Goal: Task Accomplishment & Management: Manage account settings

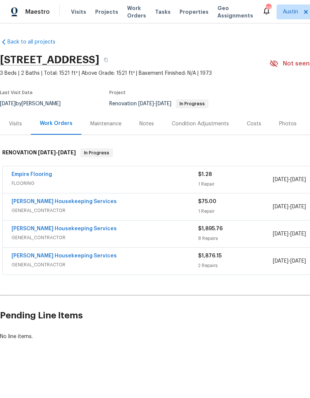
click at [123, 178] on div "Empire Flooring" at bounding box center [105, 175] width 187 height 9
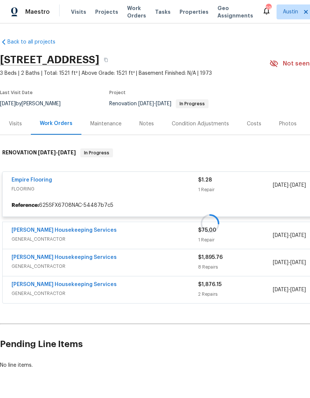
click at [44, 181] on div at bounding box center [210, 223] width 420 height 165
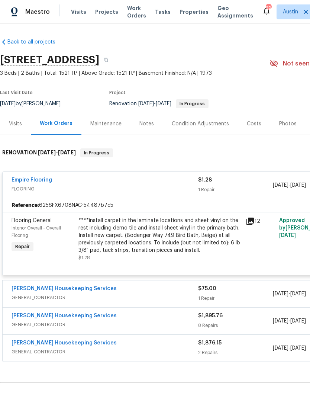
click at [110, 124] on div "Maintenance" at bounding box center [105, 123] width 31 height 7
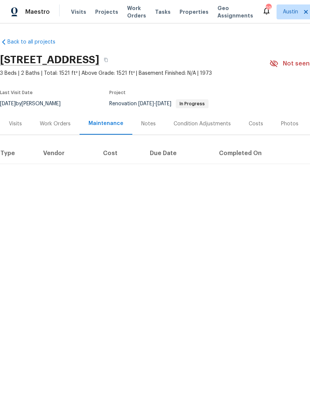
click at [63, 127] on div "Work Orders" at bounding box center [55, 123] width 31 height 7
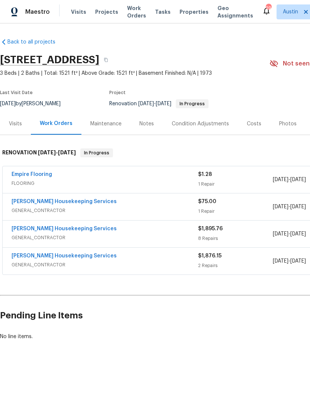
click at [50, 175] on link "Empire Flooring" at bounding box center [32, 174] width 41 height 5
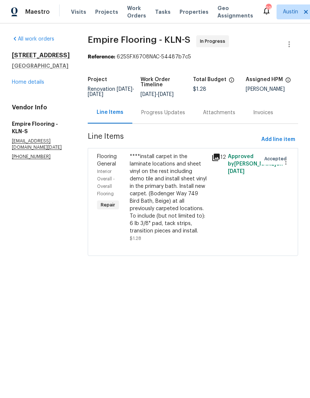
click at [183, 116] on div "Progress Updates" at bounding box center [163, 112] width 44 height 7
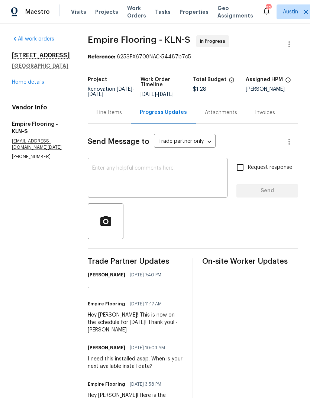
click at [122, 116] on div "Line Items" at bounding box center [109, 112] width 25 height 7
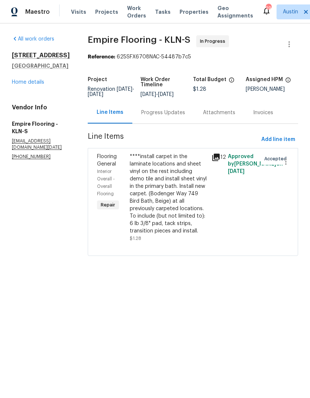
click at [185, 183] on div "****install carpet in the laminate locations and sheet vinyl on the rest includ…" at bounding box center [168, 194] width 77 height 82
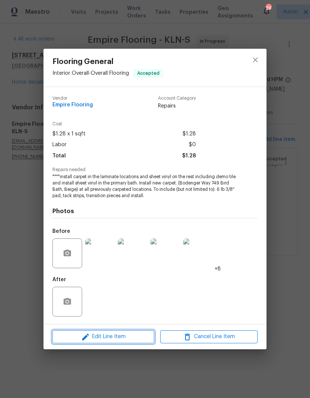
click at [125, 336] on span "Edit Line Item" at bounding box center [103, 336] width 97 height 9
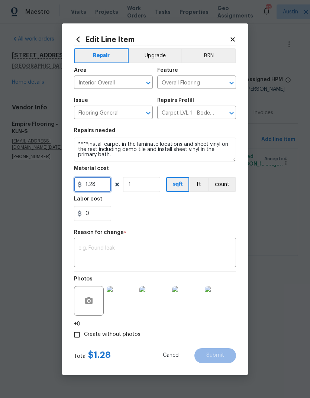
click at [102, 187] on input "1.28" at bounding box center [92, 184] width 37 height 15
type input "4516.32"
click at [217, 212] on div "0" at bounding box center [155, 213] width 162 height 15
click at [172, 256] on textarea at bounding box center [154, 253] width 153 height 16
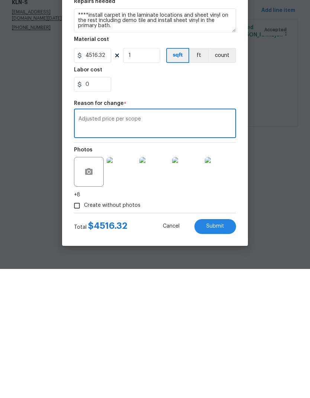
type textarea "Adjusted price per scope"
click at [221, 348] on button "Submit" at bounding box center [215, 355] width 42 height 15
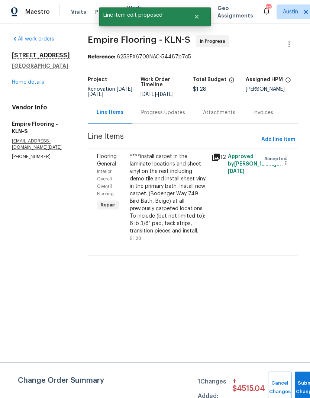
click at [175, 116] on div "Progress Updates" at bounding box center [163, 112] width 44 height 7
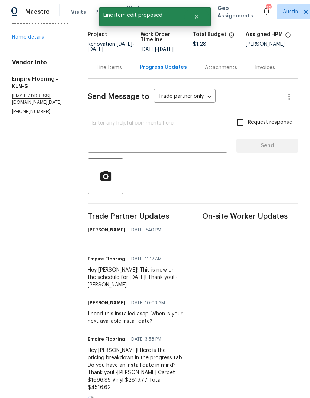
scroll to position [46, 0]
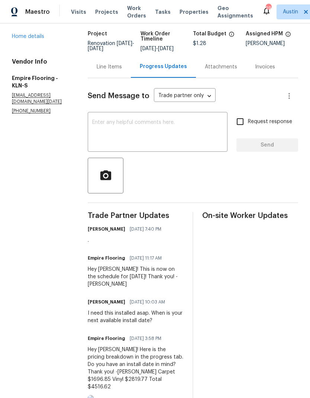
click at [115, 77] on div "Line Items" at bounding box center [109, 67] width 43 height 22
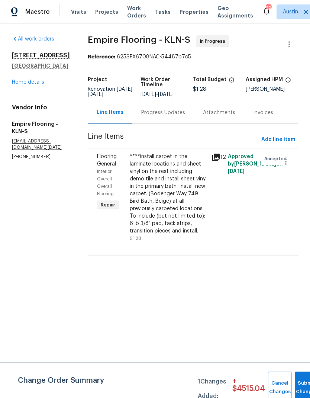
click at [193, 222] on div "****install carpet in the laminate locations and sheet vinyl on the rest includ…" at bounding box center [168, 194] width 77 height 82
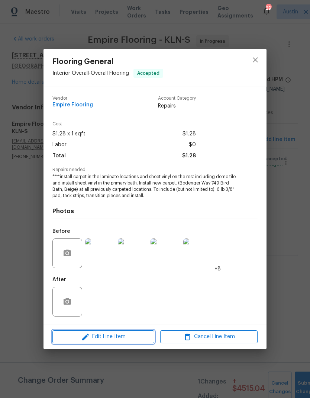
click at [136, 334] on span "Edit Line Item" at bounding box center [103, 336] width 97 height 9
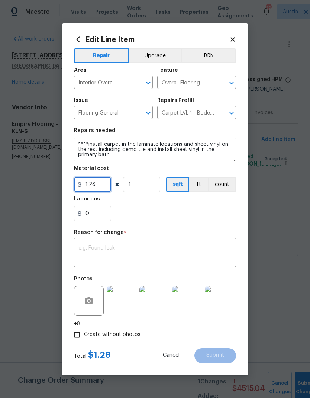
click at [107, 187] on input "1.28" at bounding box center [92, 184] width 37 height 15
type input "4516.62"
click at [127, 246] on textarea at bounding box center [154, 253] width 153 height 16
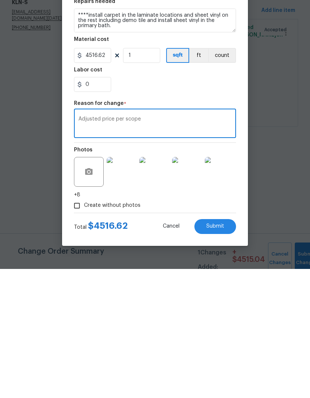
type textarea "Adjusted price per scope"
click at [165, 348] on button "Cancel" at bounding box center [171, 355] width 41 height 15
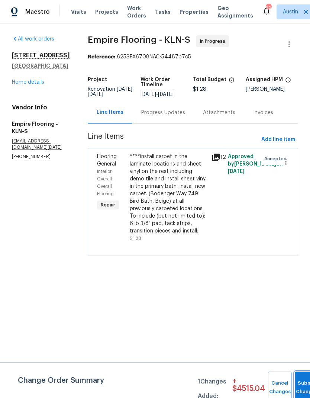
click at [303, 383] on button "Submit Changes" at bounding box center [307, 387] width 24 height 32
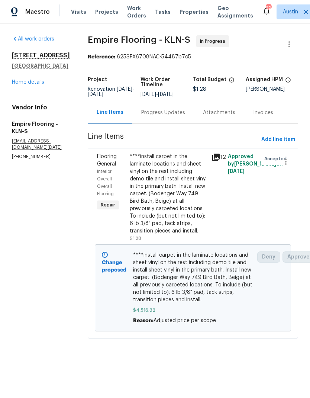
click at [180, 205] on div "****install carpet in the laminate locations and sheet vinyl on the rest includ…" at bounding box center [168, 194] width 77 height 82
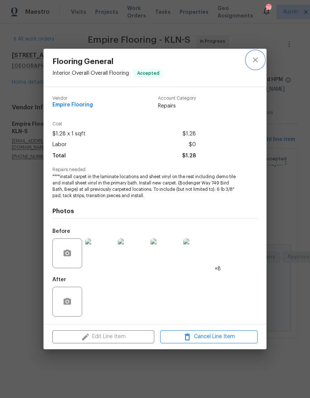
click at [252, 59] on icon "close" at bounding box center [255, 59] width 9 height 9
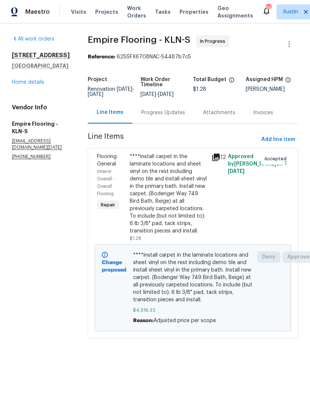
click at [41, 81] on link "Home details" at bounding box center [28, 82] width 32 height 5
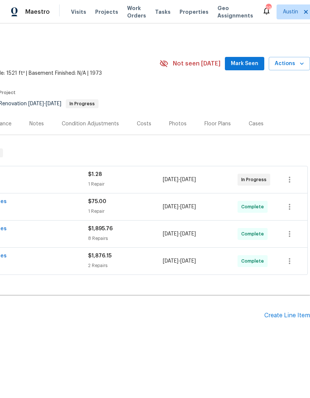
scroll to position [0, 110]
click at [293, 313] on div "Create Line Item" at bounding box center [287, 315] width 46 height 7
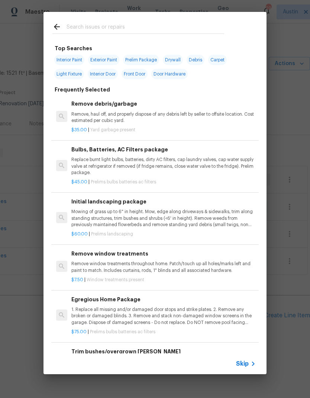
click at [176, 17] on div at bounding box center [139, 26] width 190 height 29
click at [136, 33] on input "text" at bounding box center [146, 27] width 158 height 11
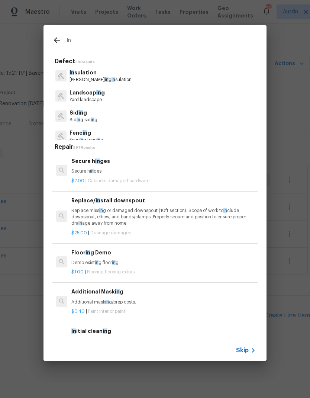
type input "I"
type input "Ini"
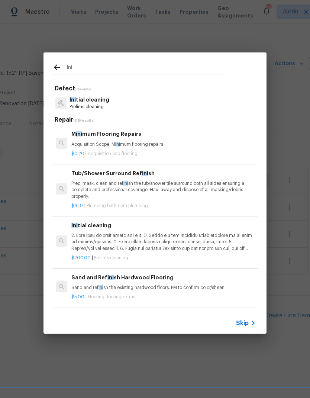
click at [86, 100] on p "Ini tial cleaning" at bounding box center [90, 100] width 40 height 8
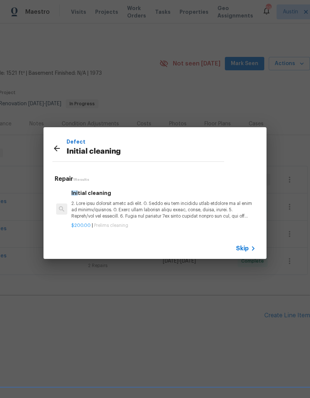
click at [97, 209] on p at bounding box center [163, 209] width 184 height 19
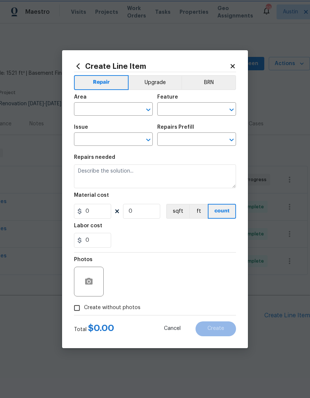
type input "Home Readiness Packages"
type input "Initial cleaning"
type input "Initial cleaning $200.00"
type textarea "1. Wipe down exterior doors and trim. 2. Clean out all exterior light fixtures …"
type input "200"
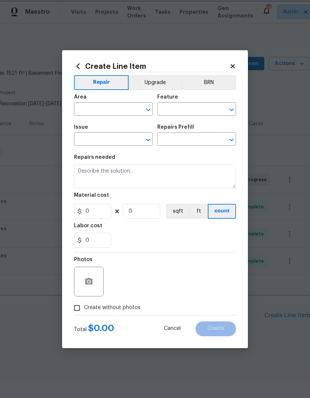
type input "1"
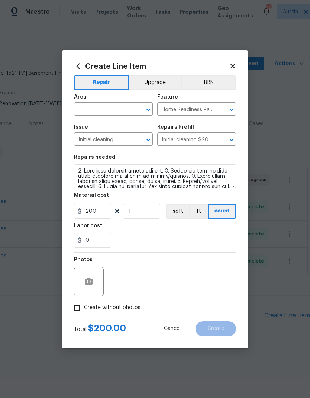
click at [105, 111] on input "text" at bounding box center [103, 110] width 58 height 12
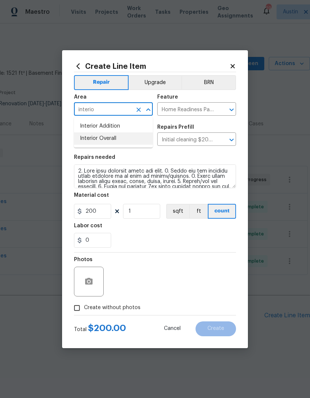
click at [93, 139] on li "Interior Overall" at bounding box center [113, 138] width 79 height 12
type input "Interior Overall"
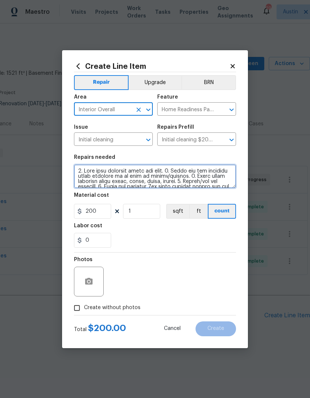
click at [75, 165] on textarea at bounding box center [155, 176] width 162 height 24
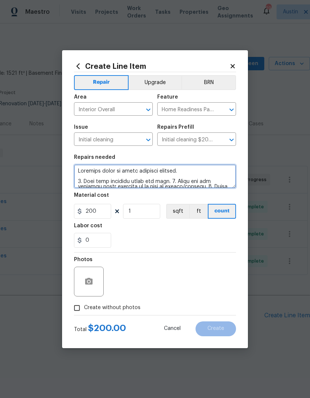
type textarea "Cleaning touch up after flooring install. 1. Wipe down exterior doors and trim.…"
click at [197, 236] on div "0" at bounding box center [155, 240] width 162 height 15
click at [78, 312] on input "Create without photos" at bounding box center [77, 308] width 14 height 14
checkbox input "true"
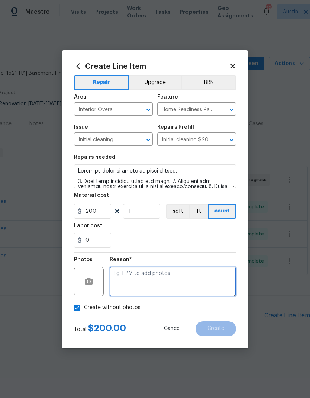
click at [179, 277] on textarea at bounding box center [173, 282] width 126 height 30
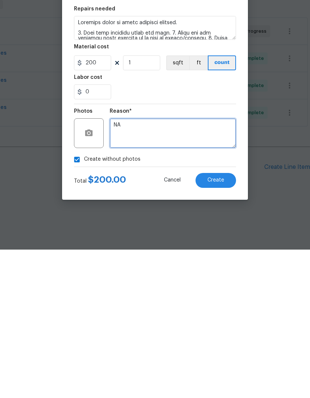
type textarea "NA"
click at [221, 326] on span "Create" at bounding box center [216, 329] width 17 height 6
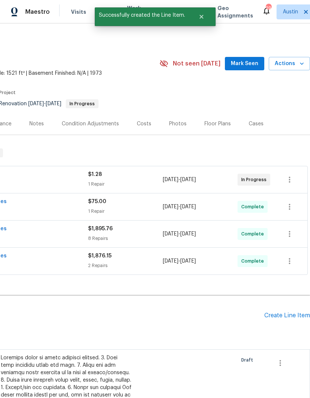
click at [289, 313] on div "Create Line Item" at bounding box center [287, 315] width 46 height 7
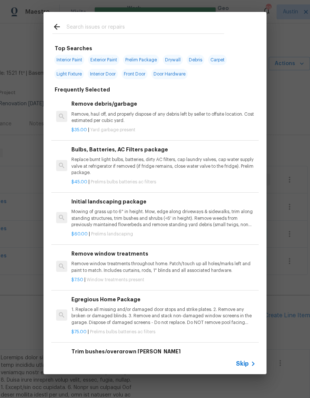
click at [128, 28] on input "text" at bounding box center [146, 27] width 158 height 11
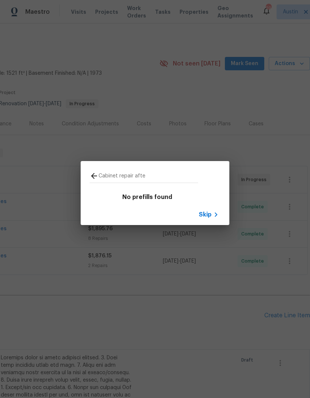
type input "Cabinet repair after"
click at [208, 216] on span "Skip" at bounding box center [205, 214] width 13 height 7
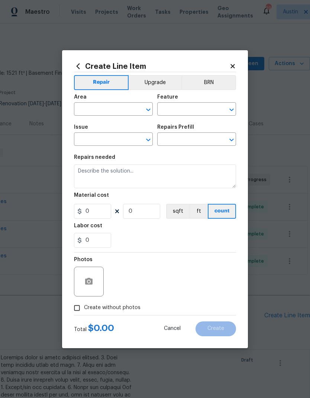
click at [123, 109] on input "text" at bounding box center [103, 110] width 58 height 12
click at [135, 139] on li "Interior Overall" at bounding box center [113, 138] width 79 height 12
type input "Interior Overall"
click at [199, 110] on input "text" at bounding box center [186, 110] width 58 height 12
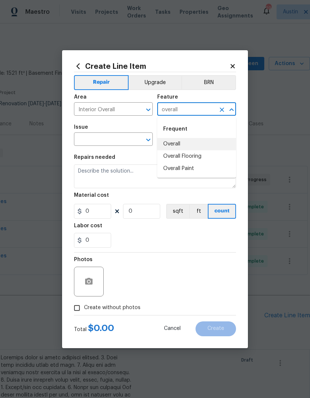
click at [199, 145] on li "Overall" at bounding box center [196, 144] width 79 height 12
type input "Overall"
click at [117, 140] on input "text" at bounding box center [103, 140] width 58 height 12
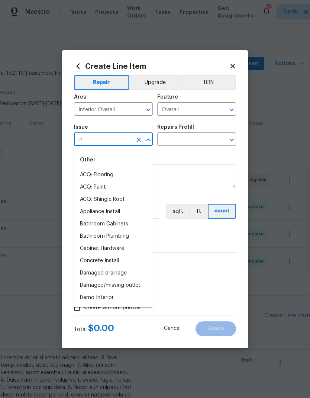
type input "i"
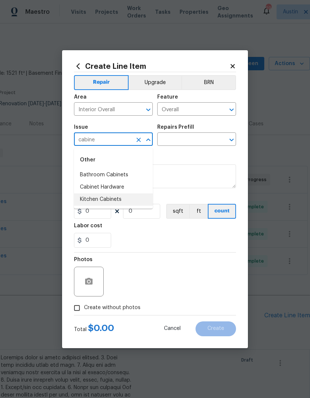
click at [119, 203] on li "Kitchen Cabinets" at bounding box center [113, 199] width 79 height 12
type input "Kitchen Cabinets"
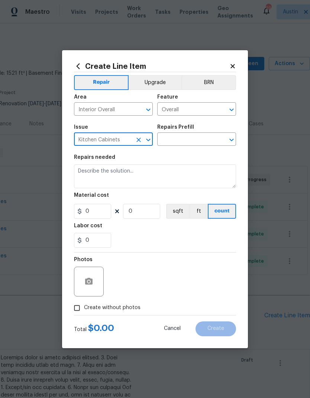
click at [195, 139] on input "text" at bounding box center [186, 140] width 58 height 12
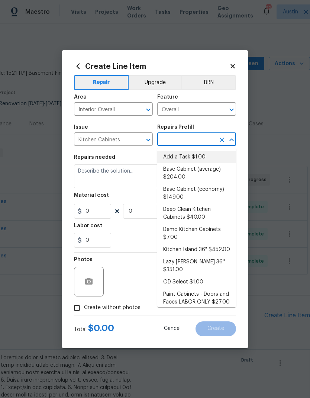
click at [196, 160] on li "Add a Task $1.00" at bounding box center [196, 157] width 79 height 12
type input "Cabinets"
type textarea "HPM to detail"
type input "1"
type input "Add a Task $1.00"
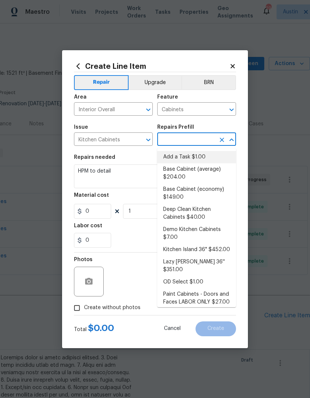
type input "1"
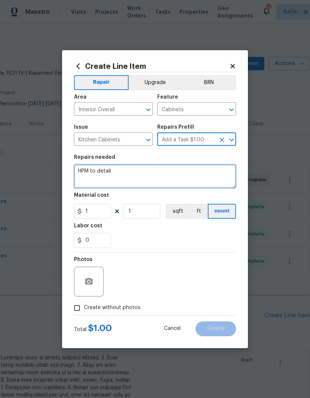
click at [163, 179] on textarea "HPM to detail" at bounding box center [155, 176] width 162 height 24
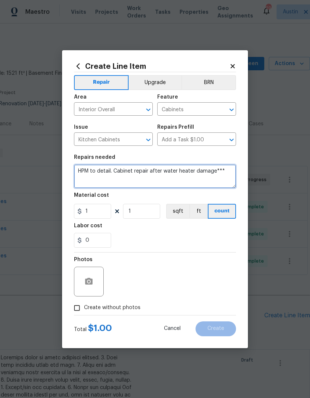
type textarea "HPM to detail. Cabinet repair after water heater damage***"
click at [172, 232] on div "Labor cost" at bounding box center [155, 228] width 162 height 10
click at [80, 309] on input "Create without photos" at bounding box center [77, 308] width 14 height 14
checkbox input "true"
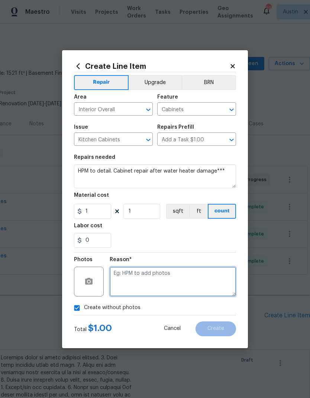
click at [166, 278] on textarea at bounding box center [173, 282] width 126 height 30
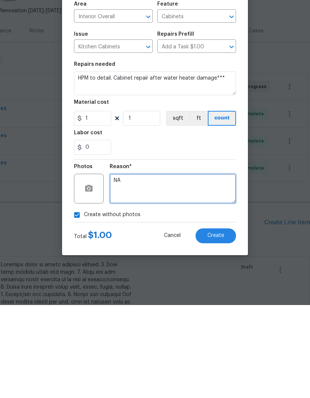
type textarea "NA"
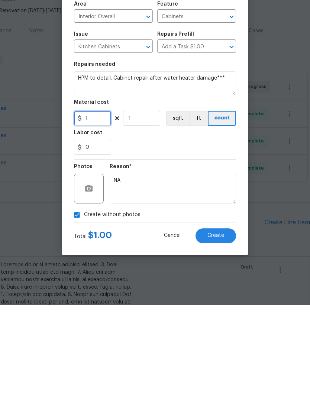
click at [101, 204] on input "1" at bounding box center [92, 211] width 37 height 15
type input "250"
click at [226, 252] on div "Reason* NA" at bounding box center [173, 276] width 126 height 48
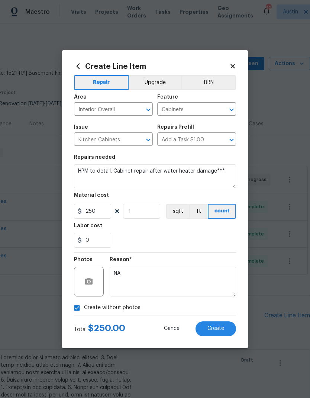
click at [215, 332] on button "Create" at bounding box center [216, 328] width 41 height 15
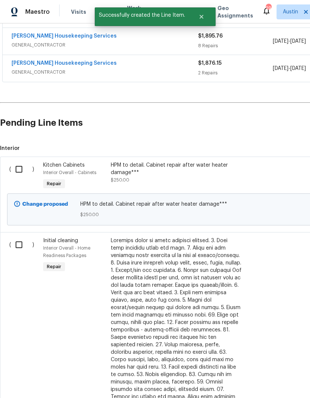
scroll to position [193, 0]
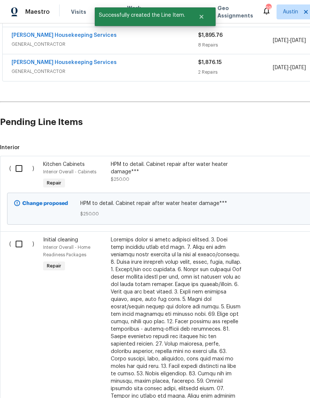
click at [17, 167] on input "checkbox" at bounding box center [21, 169] width 21 height 16
checkbox input "true"
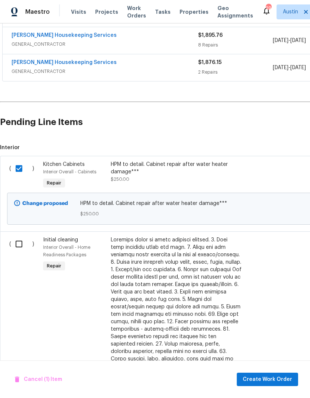
scroll to position [214, 1]
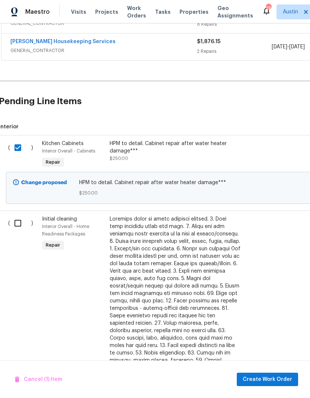
click at [19, 226] on input "checkbox" at bounding box center [20, 223] width 21 height 16
checkbox input "true"
click at [278, 377] on span "Create Work Order" at bounding box center [267, 379] width 49 height 9
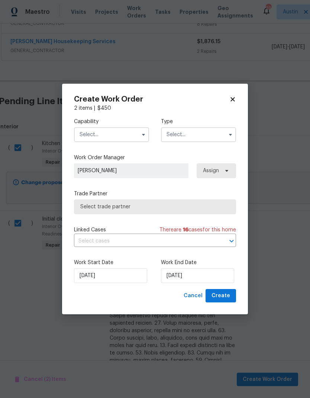
click at [141, 137] on icon "button" at bounding box center [144, 135] width 6 height 6
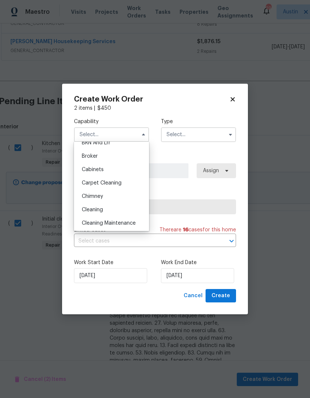
scroll to position [48, 0]
click at [120, 212] on div "Cleaning" at bounding box center [111, 208] width 71 height 13
type input "Cleaning"
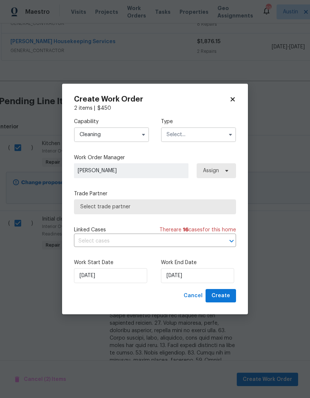
click at [214, 134] on input "text" at bounding box center [198, 134] width 75 height 15
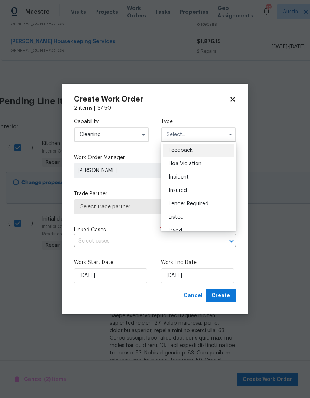
click at [200, 217] on div "Listed" at bounding box center [198, 216] width 71 height 13
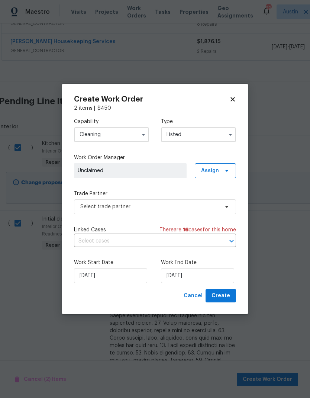
click at [216, 133] on input "Listed" at bounding box center [198, 134] width 75 height 15
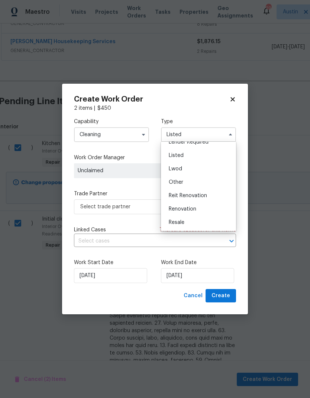
scroll to position [62, 0]
click at [206, 210] on div "Renovation" at bounding box center [198, 208] width 71 height 13
type input "Renovation"
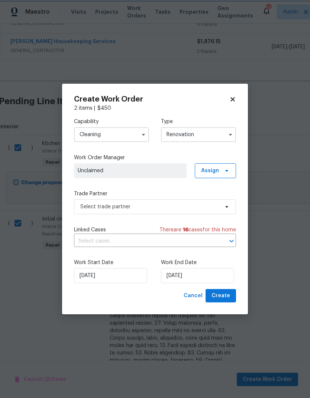
scroll to position [0, 0]
click at [225, 171] on icon at bounding box center [227, 171] width 6 height 6
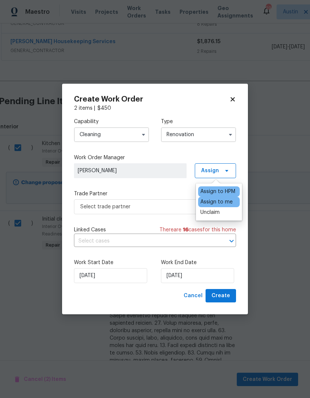
click at [224, 188] on div "Assign to HPM" at bounding box center [217, 191] width 35 height 7
click at [219, 192] on div "Assign to HPM" at bounding box center [217, 191] width 35 height 7
click at [219, 200] on div "Assign to me" at bounding box center [216, 201] width 32 height 7
click at [228, 196] on div "Assign to HPM" at bounding box center [219, 191] width 42 height 10
click at [229, 193] on div "Assign to HPM" at bounding box center [217, 191] width 35 height 7
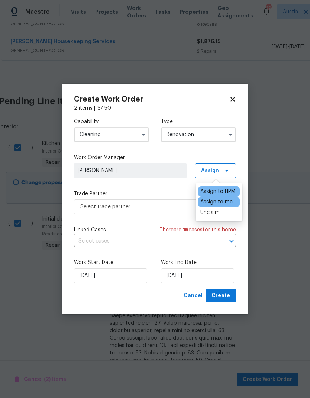
click at [232, 191] on div "Assign to HPM" at bounding box center [217, 191] width 35 height 7
click at [171, 205] on span "Select trade partner" at bounding box center [149, 206] width 139 height 7
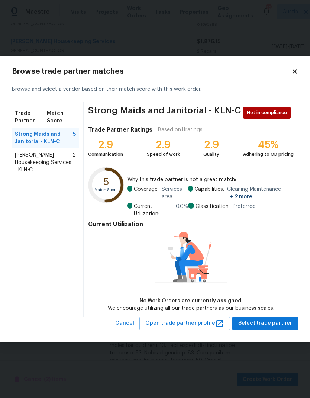
click at [51, 156] on span "Arelis Housekeeping Services - KLN-C" at bounding box center [44, 162] width 58 height 22
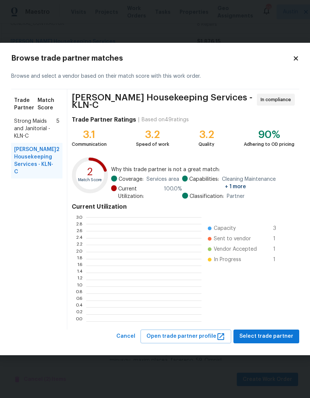
scroll to position [104, 115]
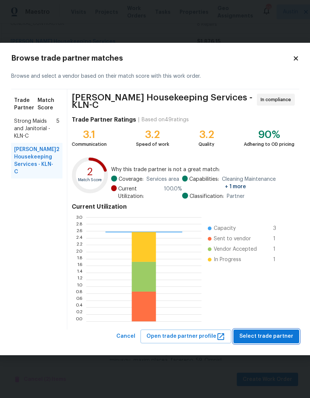
click at [280, 335] on span "Select trade partner" at bounding box center [266, 336] width 54 height 9
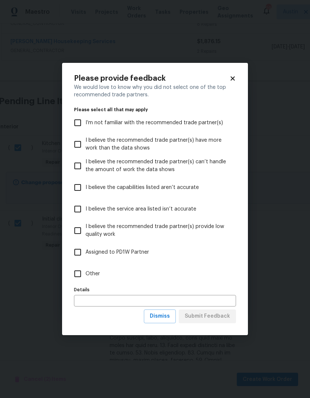
click at [85, 271] on input "Other" at bounding box center [78, 274] width 16 height 16
checkbox input "true"
click at [220, 317] on span "Submit Feedback" at bounding box center [207, 316] width 45 height 9
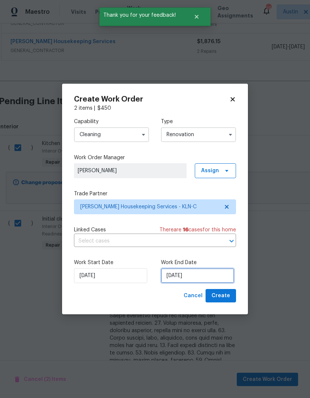
click at [194, 274] on input "10/14/2025" at bounding box center [197, 275] width 73 height 15
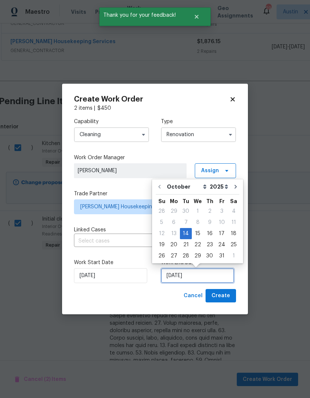
scroll to position [3, 0]
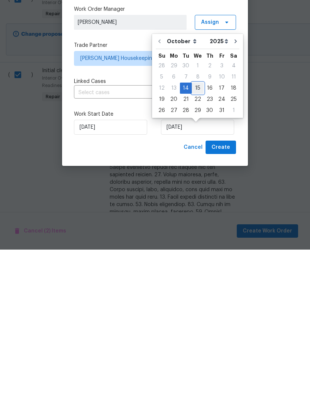
click at [196, 231] on div "15" at bounding box center [198, 236] width 12 height 10
type input "10/15/2025"
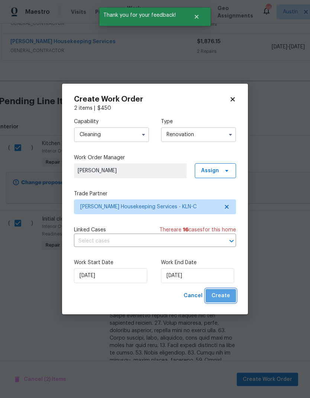
click at [222, 293] on span "Create" at bounding box center [221, 295] width 19 height 9
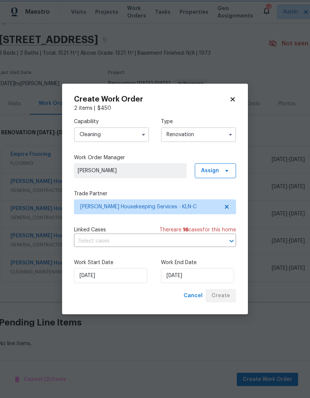
scroll to position [0, 1]
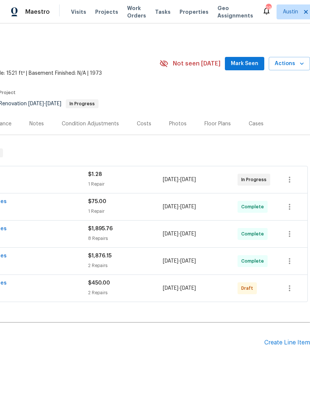
scroll to position [0, 110]
click at [292, 296] on button "button" at bounding box center [290, 288] width 18 height 18
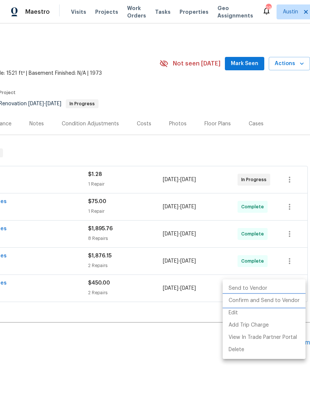
click at [266, 300] on li "Confirm and Send to Vendor" at bounding box center [264, 301] width 83 height 12
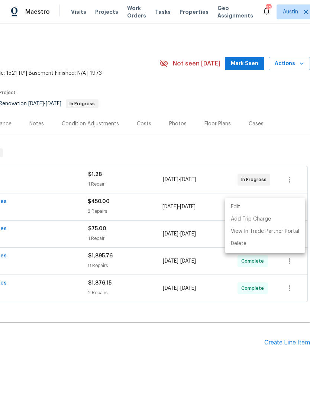
click at [288, 36] on div at bounding box center [155, 199] width 310 height 398
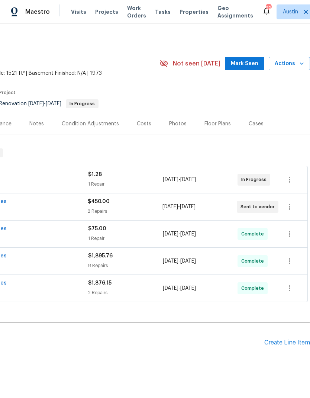
click at [299, 63] on icon "button" at bounding box center [301, 63] width 7 height 7
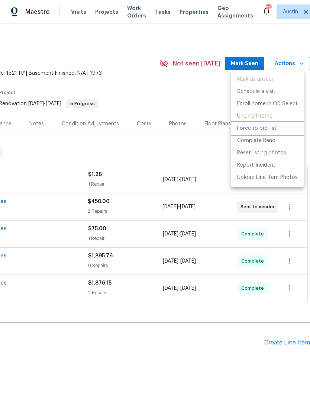
click at [275, 132] on p "Force to pre-list" at bounding box center [256, 129] width 39 height 8
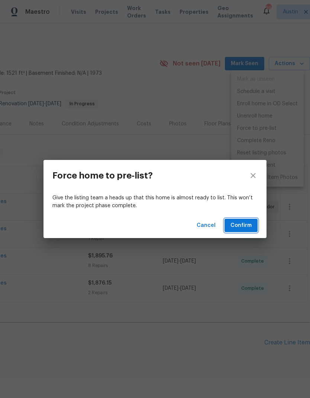
click at [245, 228] on span "Confirm" at bounding box center [241, 225] width 21 height 9
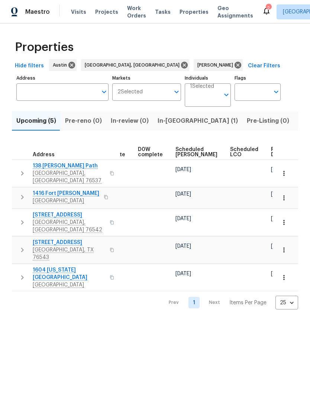
scroll to position [0, 186]
click at [272, 153] on span "Ready Date" at bounding box center [280, 152] width 16 height 10
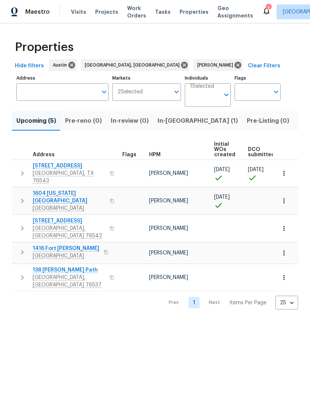
click at [284, 226] on icon "button" at bounding box center [283, 228] width 1 height 5
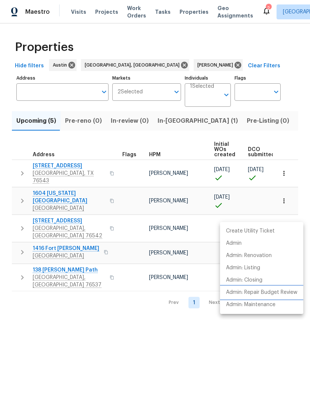
click at [277, 292] on p "Admin: Repair Budget Review" at bounding box center [261, 293] width 71 height 8
click at [69, 208] on div at bounding box center [155, 199] width 310 height 398
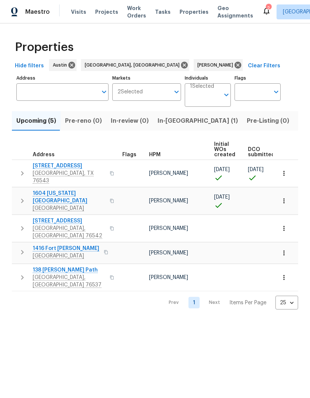
click at [70, 217] on span "307 W Gemini Ln" at bounding box center [69, 220] width 73 height 7
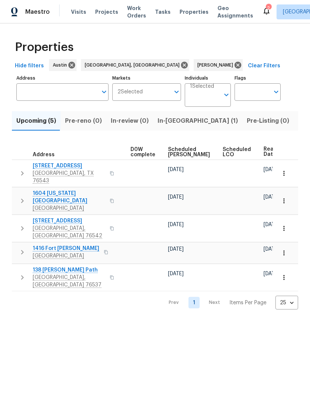
scroll to position [0, 195]
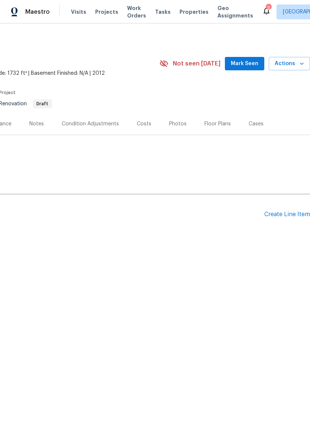
scroll to position [0, 110]
click at [141, 125] on div "Costs" at bounding box center [144, 123] width 15 height 7
click at [101, 127] on div "Condition Adjustments" at bounding box center [88, 123] width 57 height 7
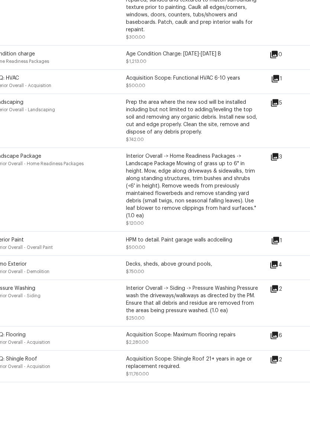
scroll to position [13, 0]
click at [278, 384] on icon at bounding box center [274, 387] width 7 height 7
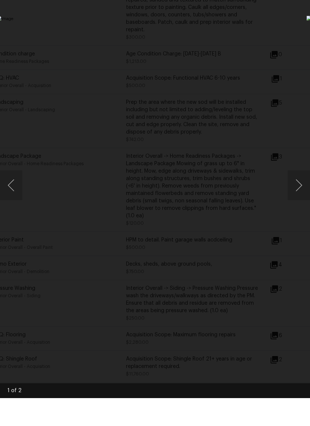
click at [289, 198] on button "Next image" at bounding box center [299, 213] width 22 height 30
click at [243, 189] on img "Lightbox" at bounding box center [120, 213] width 247 height 338
click at [289, 198] on button "Next image" at bounding box center [299, 213] width 22 height 30
